Goal: Transaction & Acquisition: Obtain resource

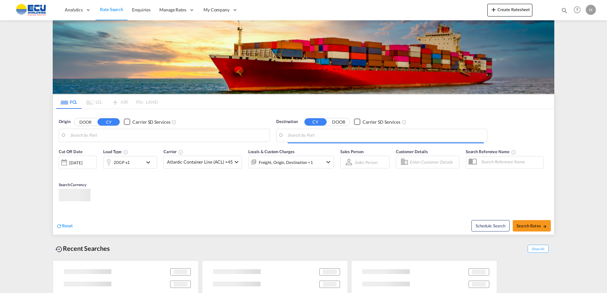
type input "[GEOGRAPHIC_DATA], [GEOGRAPHIC_DATA]"
type input "[PERSON_NAME] ([PERSON_NAME]), [GEOGRAPHIC_DATA]"
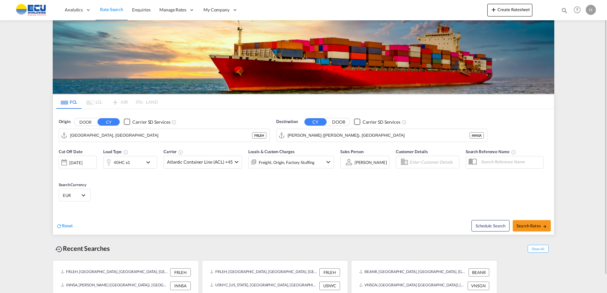
click at [142, 164] on div "40HC x1" at bounding box center [122, 162] width 39 height 13
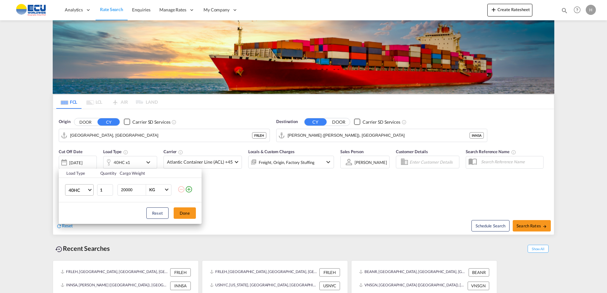
click at [72, 191] on span "40HC" at bounding box center [78, 190] width 18 height 6
click at [82, 160] on md-option "20GP" at bounding box center [84, 159] width 43 height 15
click at [187, 209] on button "Done" at bounding box center [185, 213] width 22 height 11
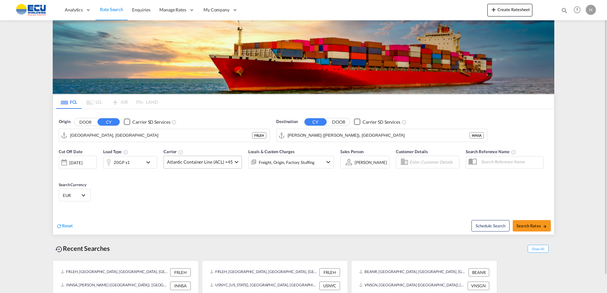
click at [195, 162] on span "Atlantic Container Line (ACL) +45" at bounding box center [200, 162] width 66 height 6
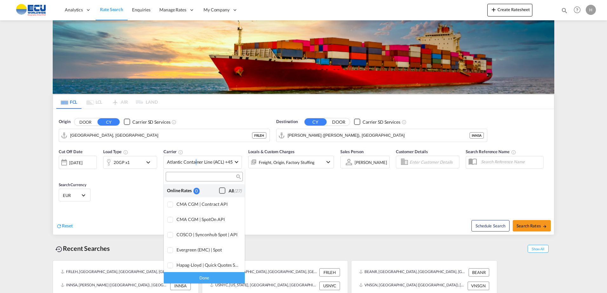
click at [219, 190] on div "Checkbox No Ink" at bounding box center [222, 191] width 6 height 6
click at [213, 275] on div "Done" at bounding box center [204, 277] width 81 height 11
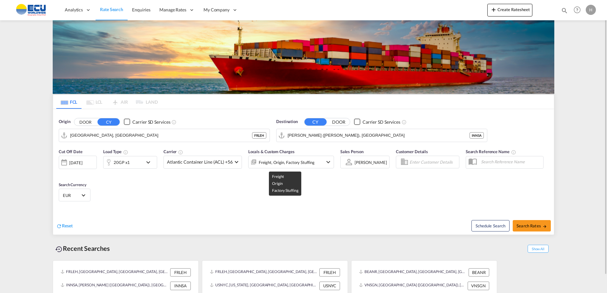
click at [290, 163] on div "Freight, Origin, Factory Stuffing" at bounding box center [287, 162] width 56 height 9
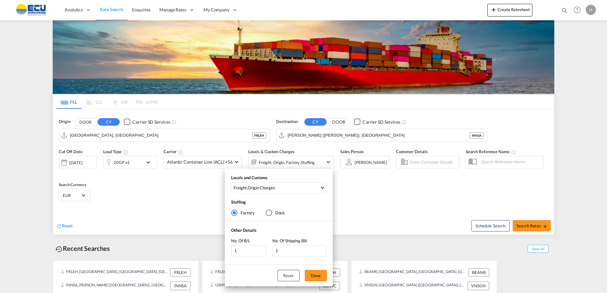
click at [309, 181] on div "Locals and Customs Freight , Origin Charges Clear All Select All Freight Origin…" at bounding box center [279, 186] width 108 height 22
click at [310, 184] on md-select-value "Freight , Origin Charges" at bounding box center [279, 188] width 93 height 10
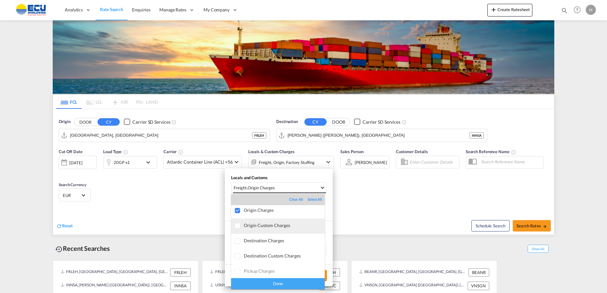
scroll to position [34, 0]
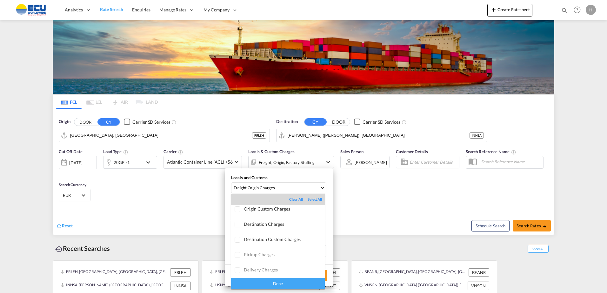
click at [375, 211] on md-backdrop at bounding box center [303, 146] width 607 height 293
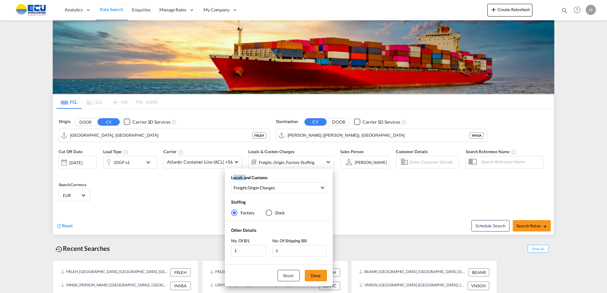
click at [375, 211] on div "Locals and Customs Freight , Origin Charges Stuffing Factory Dock Other Details…" at bounding box center [303, 146] width 607 height 293
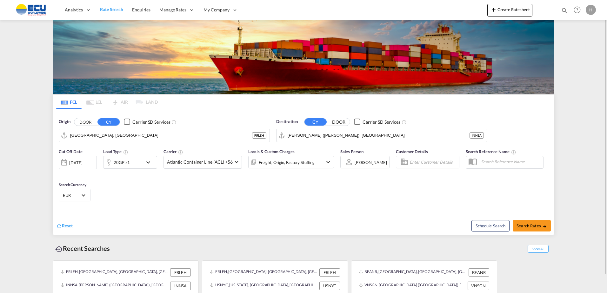
click at [187, 138] on input "[GEOGRAPHIC_DATA], [GEOGRAPHIC_DATA]" at bounding box center [161, 136] width 182 height 10
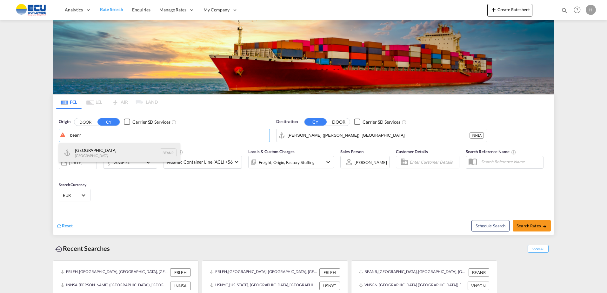
click at [109, 155] on div "Antwerp [GEOGRAPHIC_DATA] BEANR" at bounding box center [119, 152] width 121 height 19
type input "[GEOGRAPHIC_DATA], BEANR"
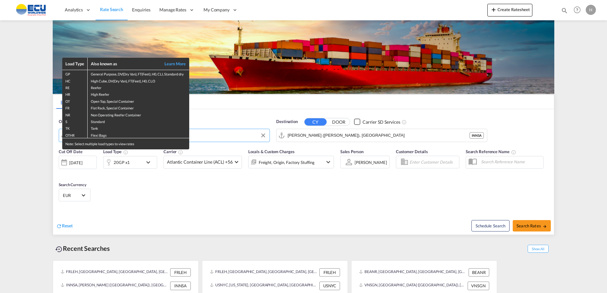
click at [365, 136] on div "Load Type Also known as Learn More GP General Purpose, DV(Dry Van), FT(Feet), H…" at bounding box center [303, 146] width 607 height 293
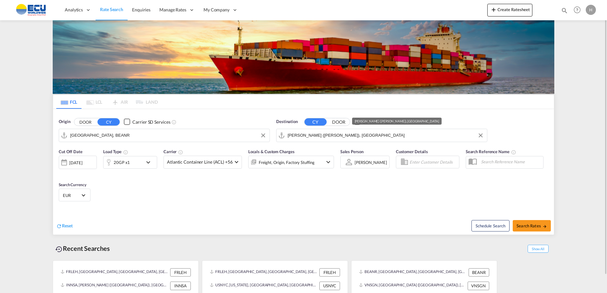
click at [374, 136] on input "[PERSON_NAME] ([PERSON_NAME]), [GEOGRAPHIC_DATA]" at bounding box center [386, 136] width 196 height 10
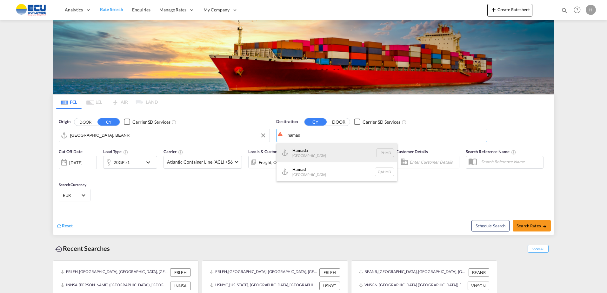
click at [321, 152] on div "Hamad a [GEOGRAPHIC_DATA] JPHMD" at bounding box center [336, 152] width 121 height 19
type input "[PERSON_NAME], JPHMD"
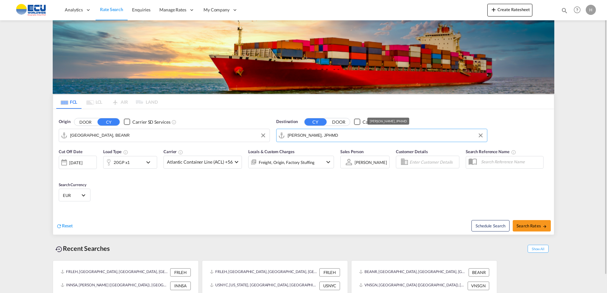
click at [340, 141] on md-autocomplete-wrap "[PERSON_NAME], JPHMD" at bounding box center [386, 137] width 196 height 13
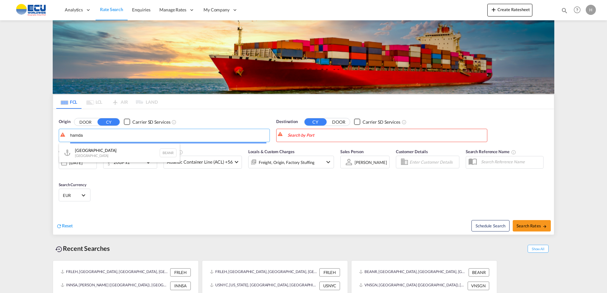
type input "hamda"
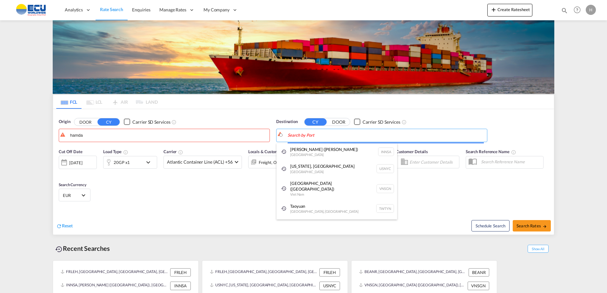
drag, startPoint x: 340, startPoint y: 137, endPoint x: 304, endPoint y: 134, distance: 35.9
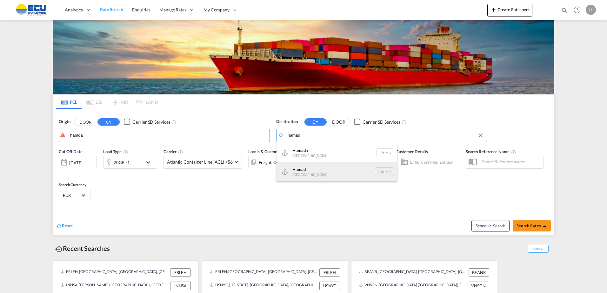
click at [311, 168] on div "Hamad [GEOGRAPHIC_DATA] QAHMD" at bounding box center [336, 171] width 121 height 19
type input "Hamad, QAHMD"
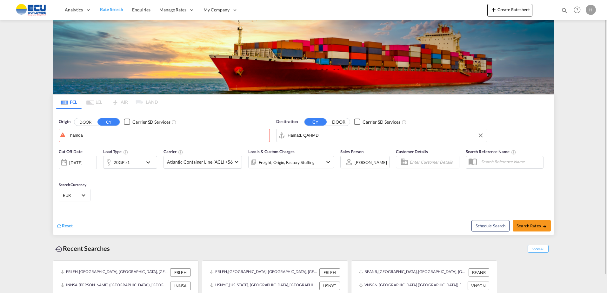
drag, startPoint x: 289, startPoint y: 196, endPoint x: 282, endPoint y: 197, distance: 6.7
click at [286, 197] on div "Cut Off Date [DATE] [DATE] Load Type 20GP x1 Carrier Atlantic Container Line (A…" at bounding box center [303, 176] width 501 height 62
click at [110, 139] on input "hamda" at bounding box center [168, 136] width 196 height 10
click at [89, 151] on div "Antwerp [GEOGRAPHIC_DATA] BEANR" at bounding box center [119, 152] width 121 height 19
type input "[GEOGRAPHIC_DATA], BEANR"
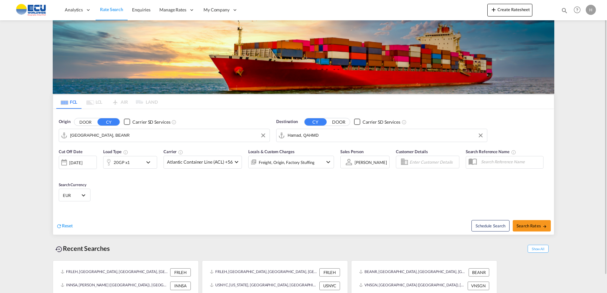
drag, startPoint x: 342, startPoint y: 205, endPoint x: 419, endPoint y: 188, distance: 79.1
click at [344, 205] on div "Cut Off Date [DATE] [DATE] Load Type 20GP x1 Carrier Atlantic Container Line (A…" at bounding box center [303, 176] width 501 height 62
click at [82, 162] on div "[DATE]" at bounding box center [75, 163] width 13 height 6
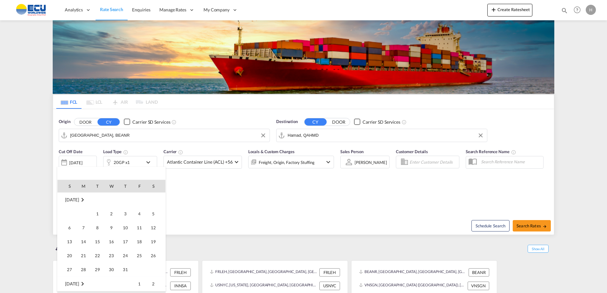
scroll to position [168, 0]
click at [200, 185] on div at bounding box center [303, 146] width 607 height 293
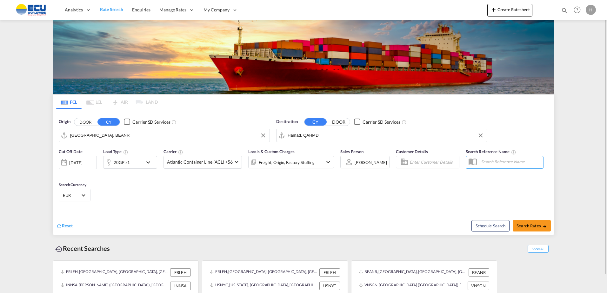
click at [78, 163] on div "[DATE]" at bounding box center [75, 163] width 13 height 6
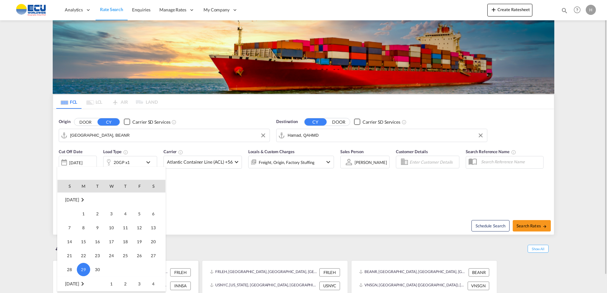
click at [110, 284] on span "1" at bounding box center [111, 284] width 13 height 13
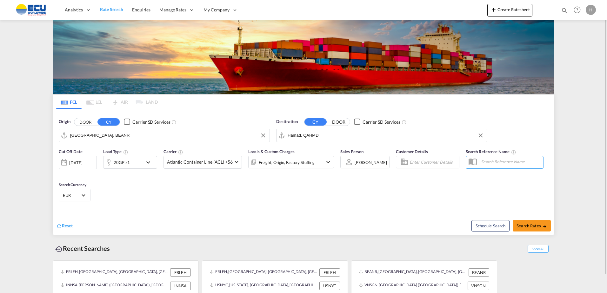
click at [241, 182] on div "Cut Off Date [DATE] [DATE] Load Type 20GP x1 Carrier Atlantic Container Line (A…" at bounding box center [303, 176] width 501 height 62
click at [536, 225] on span "Search Rates" at bounding box center [531, 225] width 30 height 5
type input "BEANR to QAHMD / [DATE]"
